Goal: Use online tool/utility: Utilize a website feature to perform a specific function

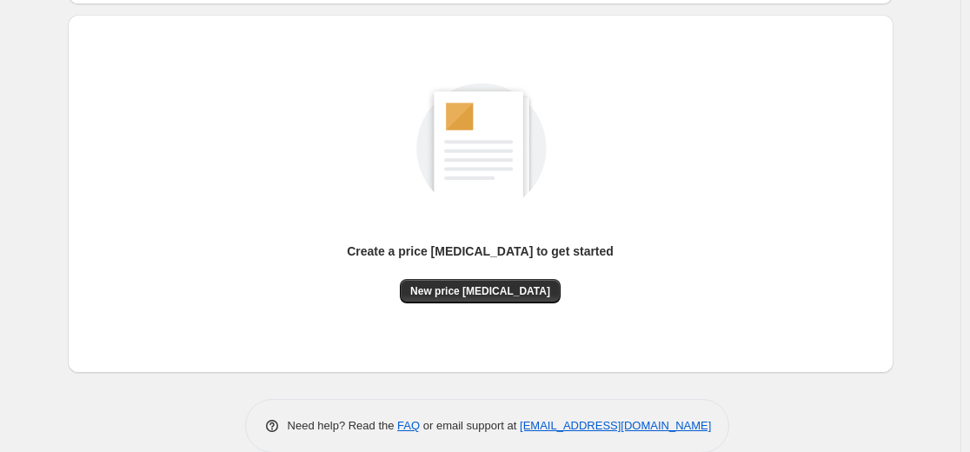
scroll to position [174, 0]
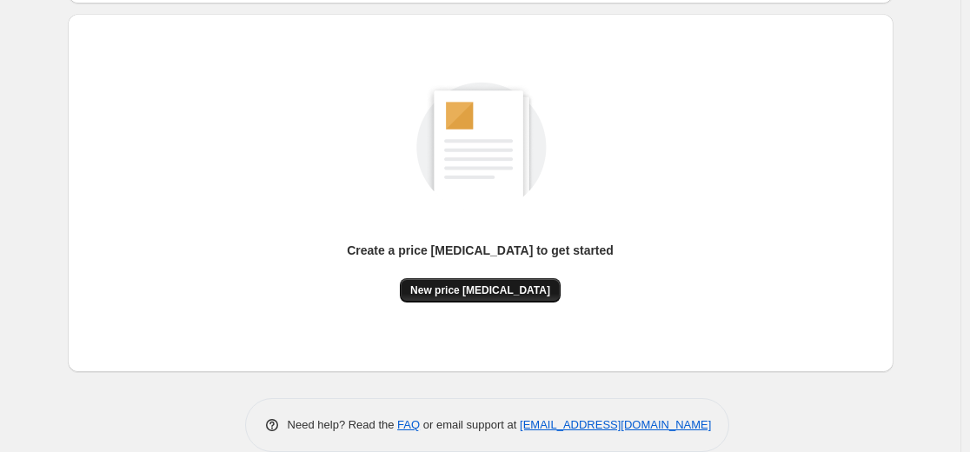
click at [459, 280] on button "New price [MEDICAL_DATA]" at bounding box center [480, 290] width 161 height 24
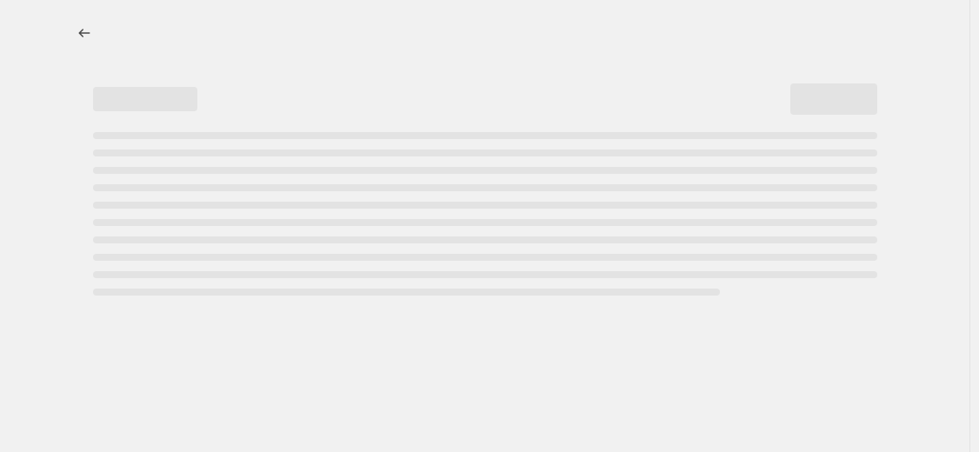
select select "percentage"
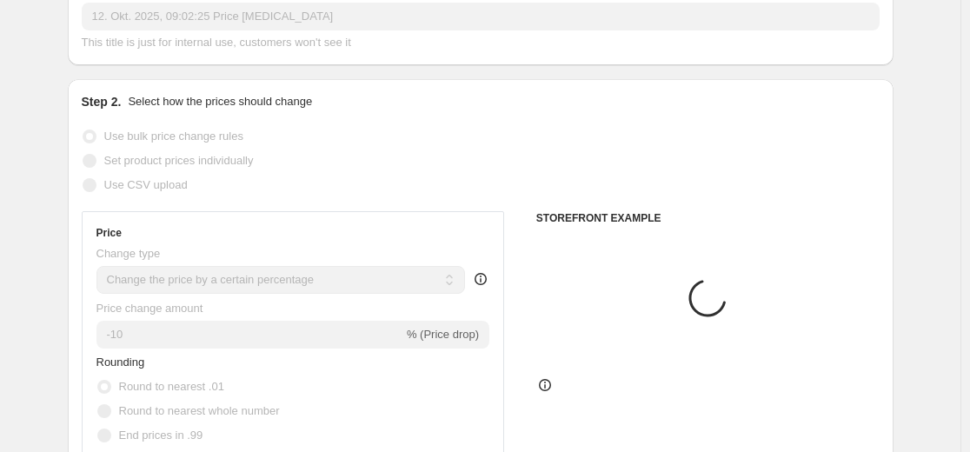
scroll to position [174, 0]
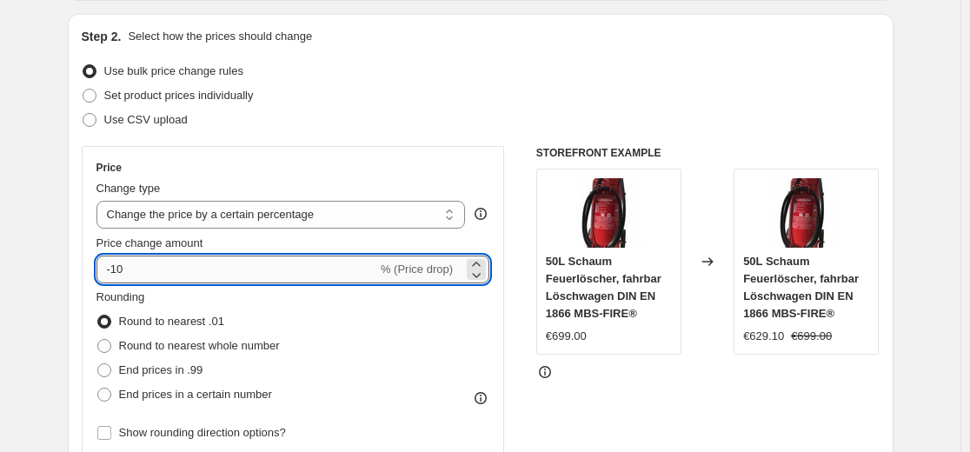
click at [269, 276] on input "-10" at bounding box center [236, 270] width 281 height 28
type input "-1"
type input "-35"
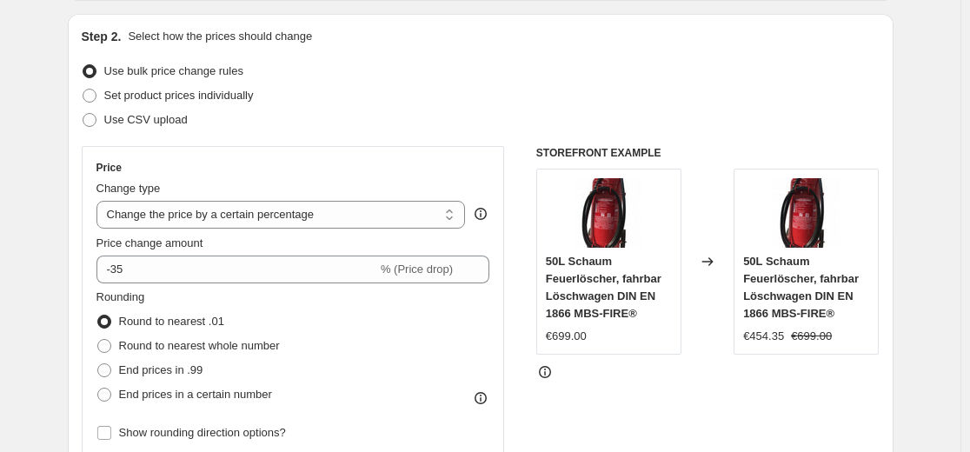
click at [235, 143] on div "Step 2. Select how the prices should change Use bulk price change rules Set pro…" at bounding box center [481, 319] width 798 height 582
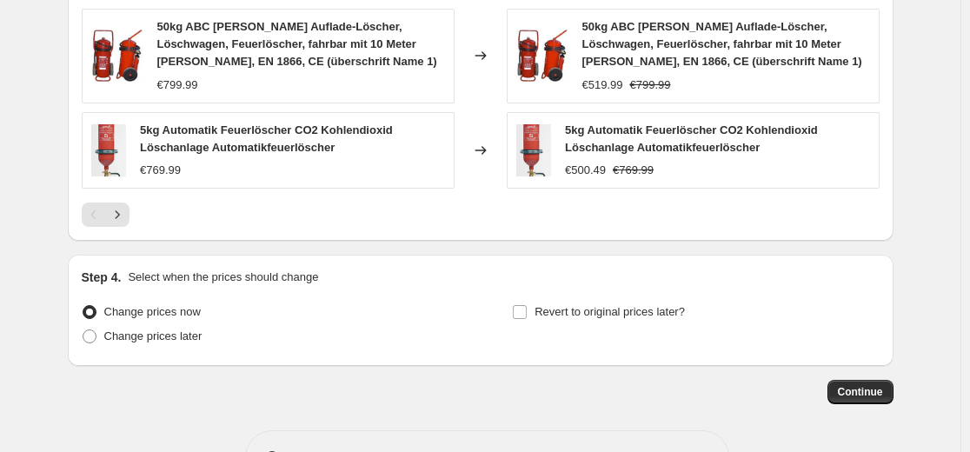
scroll to position [1332, 0]
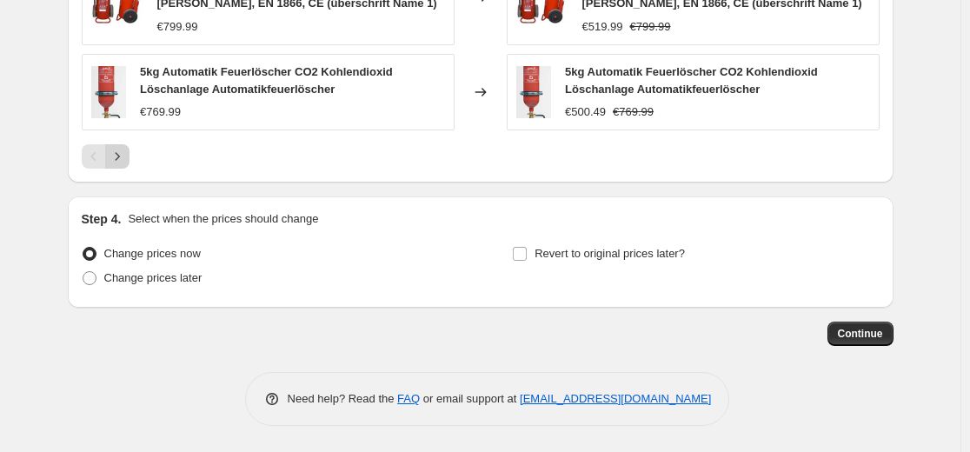
click at [118, 157] on icon "Next" at bounding box center [117, 156] width 17 height 17
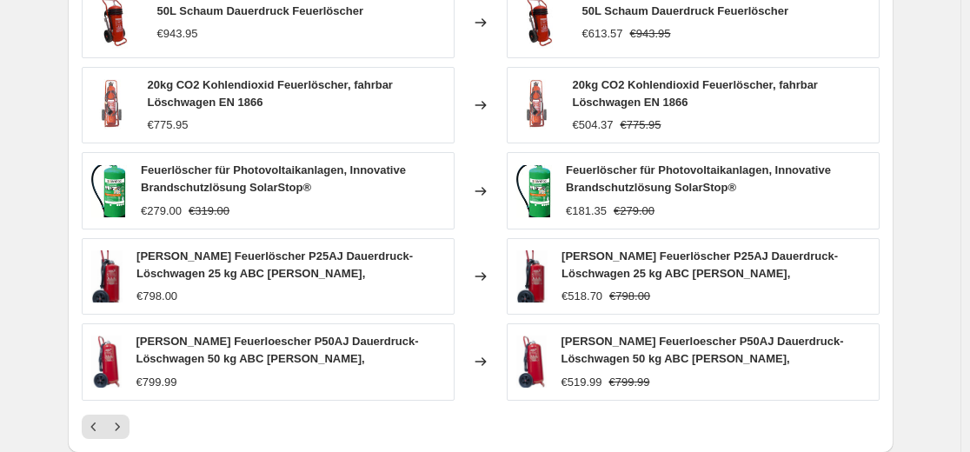
scroll to position [1113, 0]
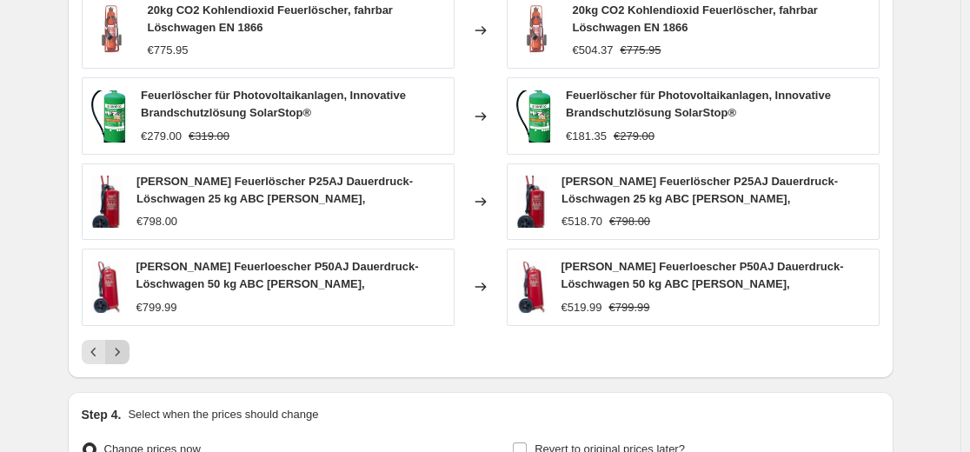
click at [126, 349] on icon "Next" at bounding box center [117, 351] width 17 height 17
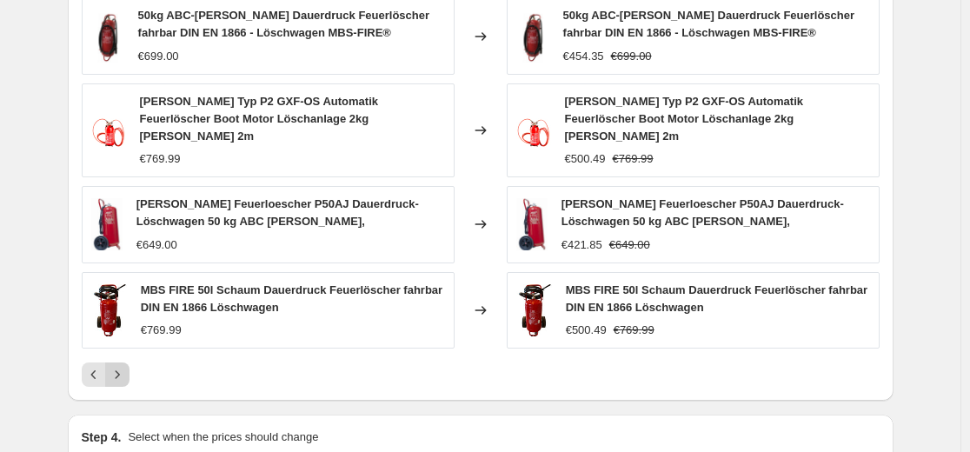
click at [123, 366] on icon "Next" at bounding box center [117, 374] width 17 height 17
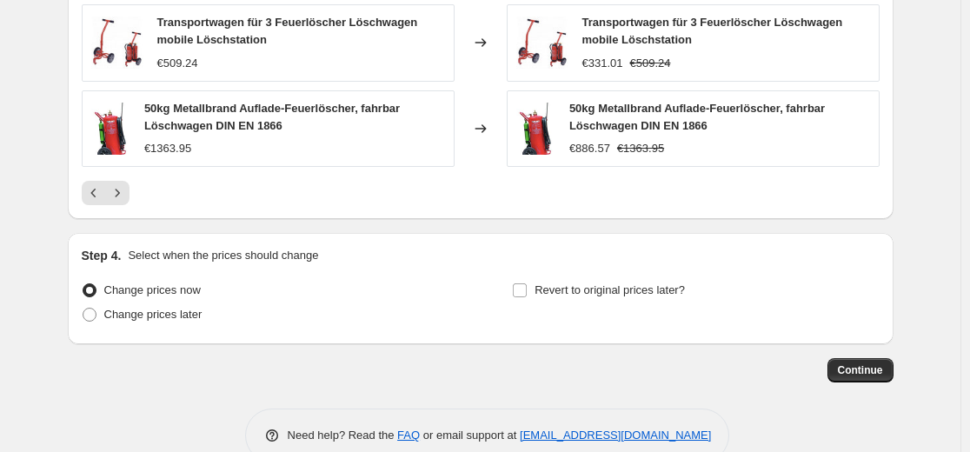
scroll to position [1314, 0]
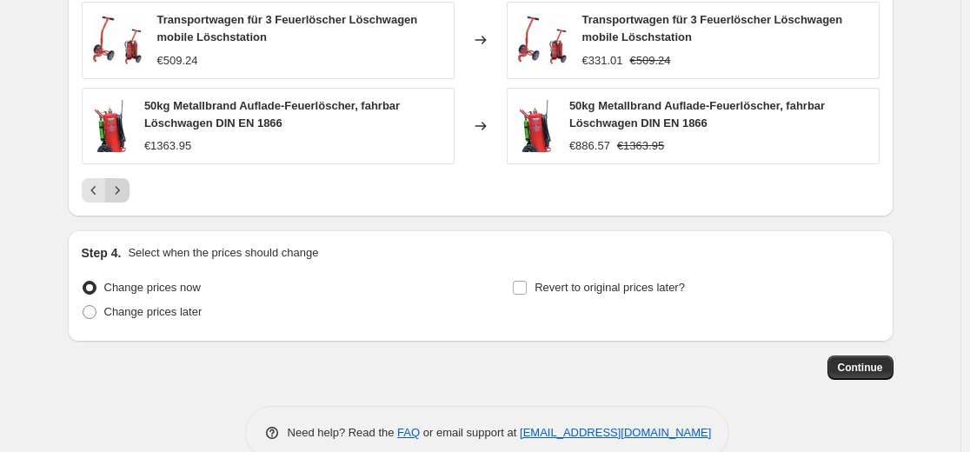
click at [123, 178] on button "Next" at bounding box center [117, 190] width 24 height 24
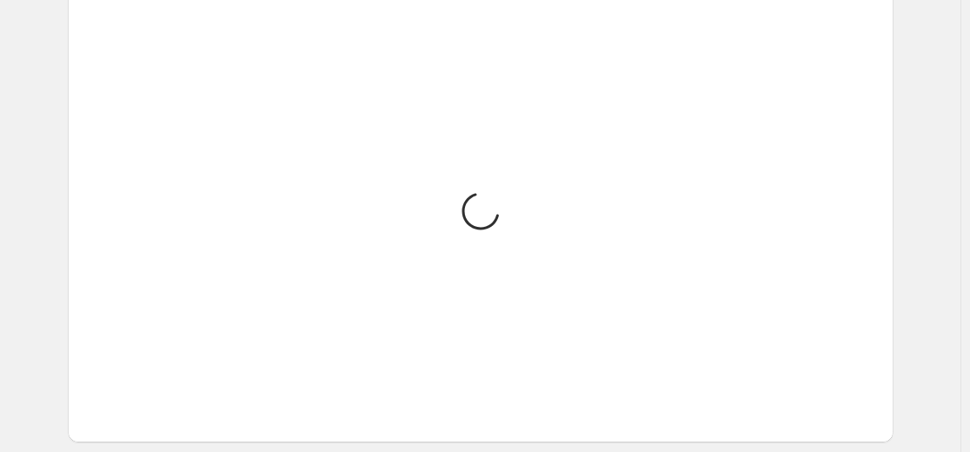
scroll to position [967, 0]
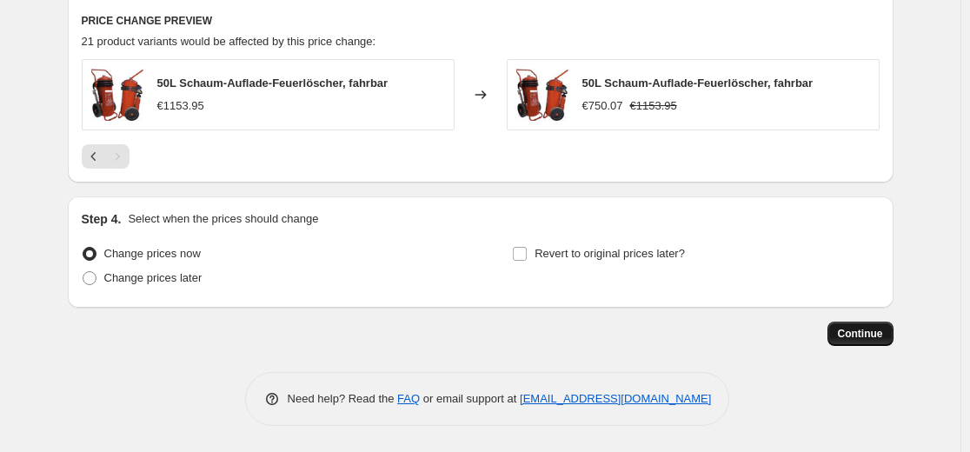
click at [880, 339] on span "Continue" at bounding box center [860, 334] width 45 height 14
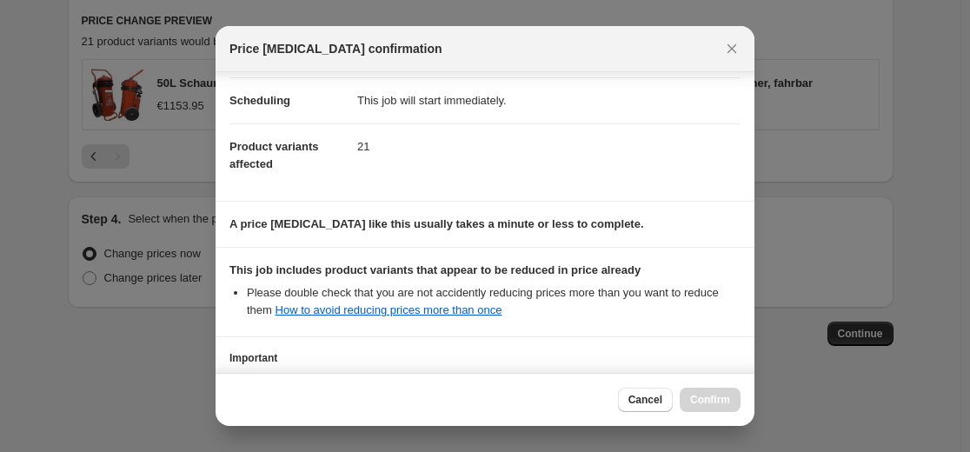
scroll to position [280, 0]
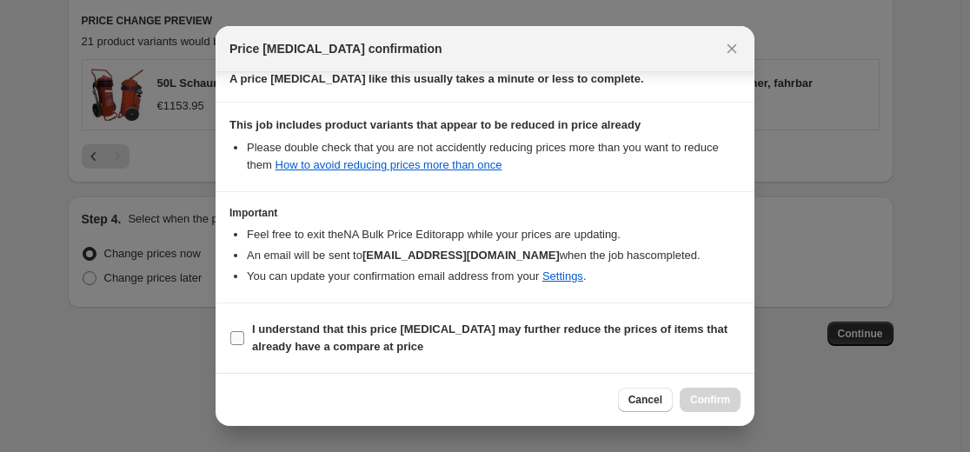
click at [584, 338] on span "I understand that this price [MEDICAL_DATA] may further reduce the prices of it…" at bounding box center [496, 338] width 489 height 35
click at [244, 338] on input "I understand that this price [MEDICAL_DATA] may further reduce the prices of it…" at bounding box center [237, 338] width 14 height 14
checkbox input "true"
click at [701, 399] on span "Confirm" at bounding box center [710, 400] width 40 height 14
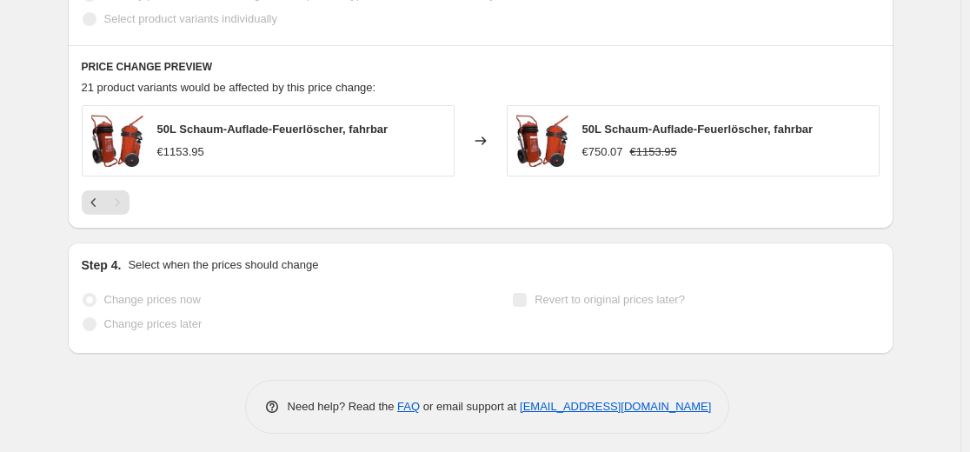
scroll to position [1054, 0]
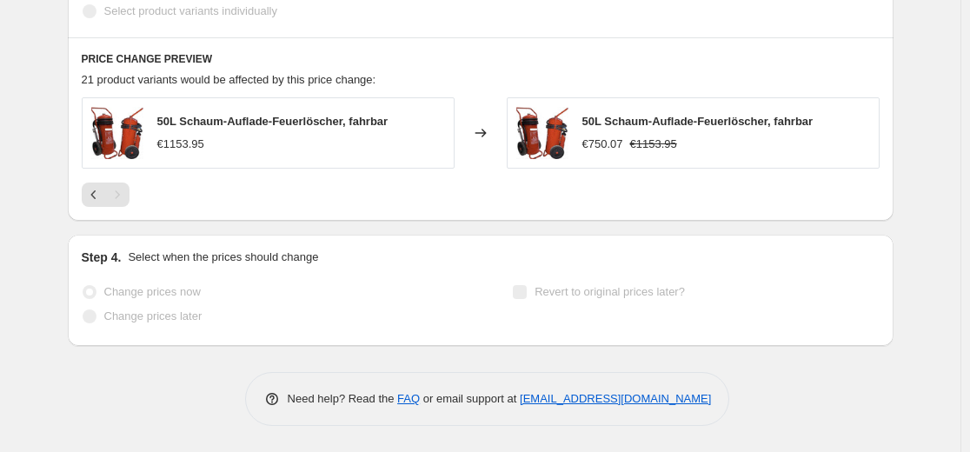
select select "percentage"
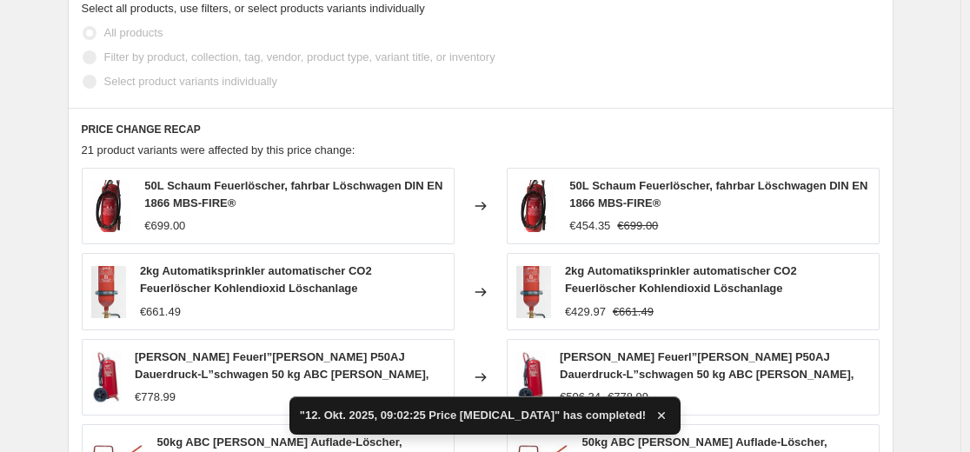
scroll to position [0, 0]
